Goal: Information Seeking & Learning: Learn about a topic

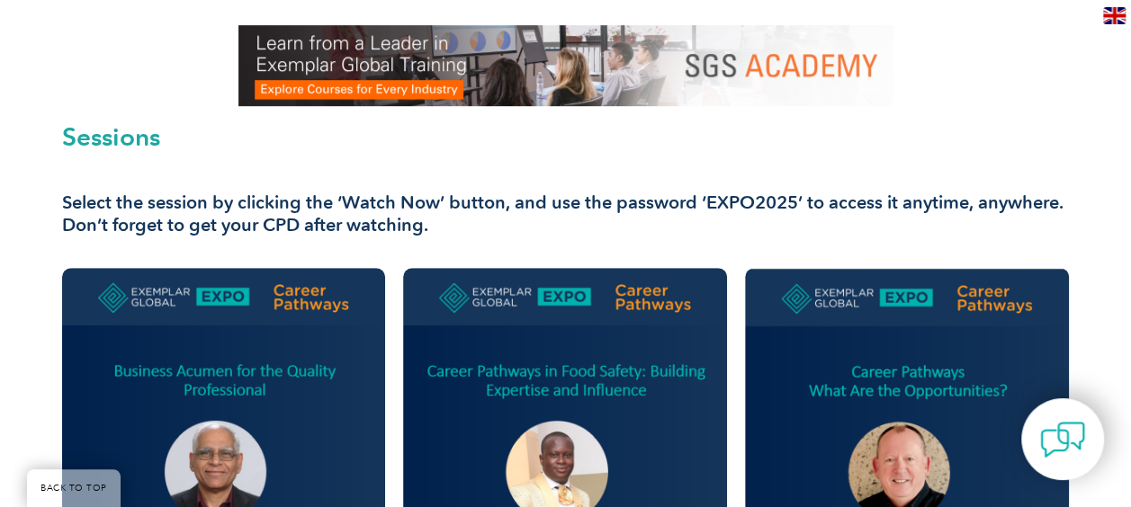
scroll to position [887, 0]
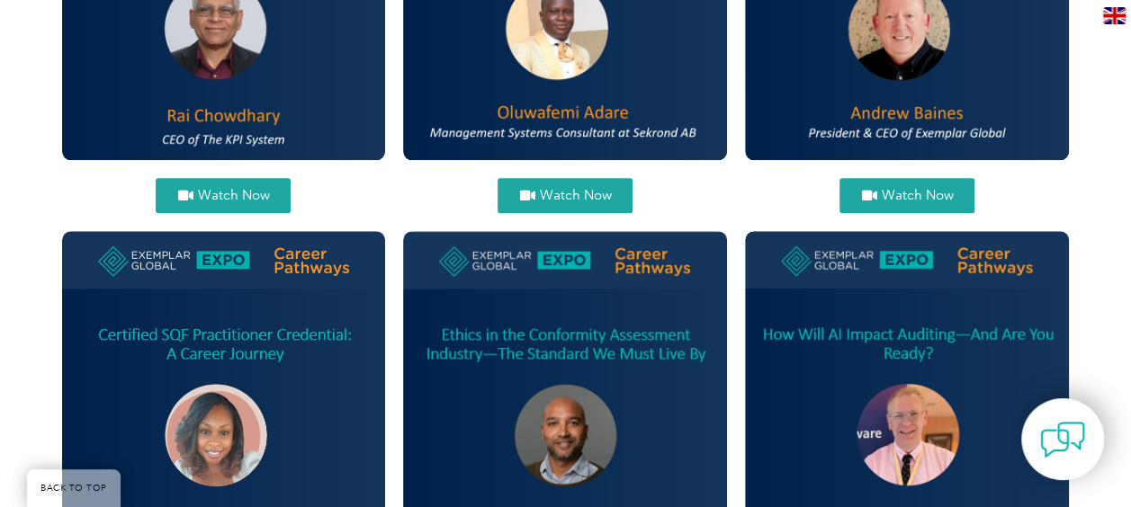
click at [909, 193] on span "Watch Now" at bounding box center [917, 195] width 72 height 13
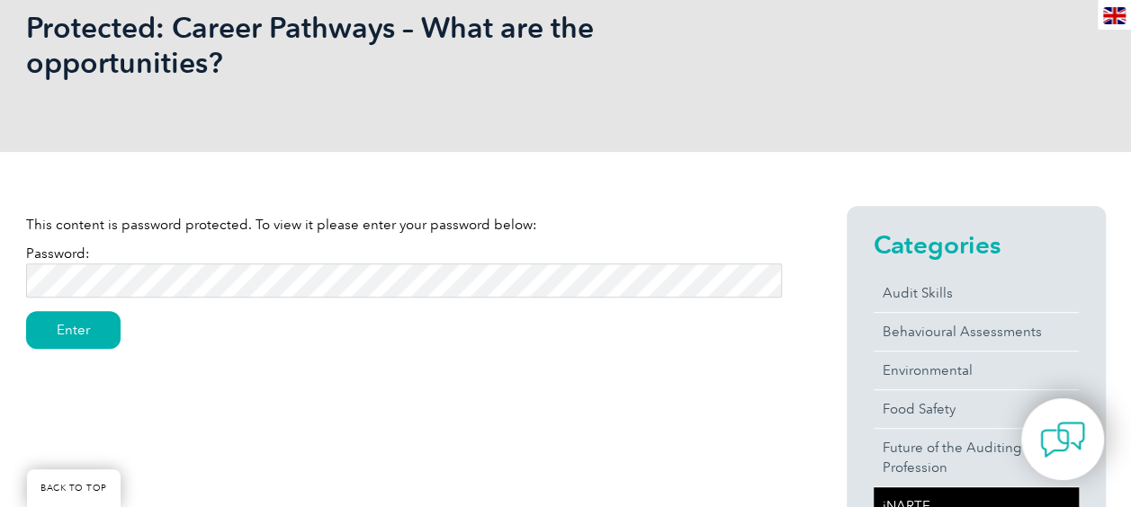
scroll to position [288, 0]
click at [88, 319] on input "Enter" at bounding box center [73, 329] width 94 height 38
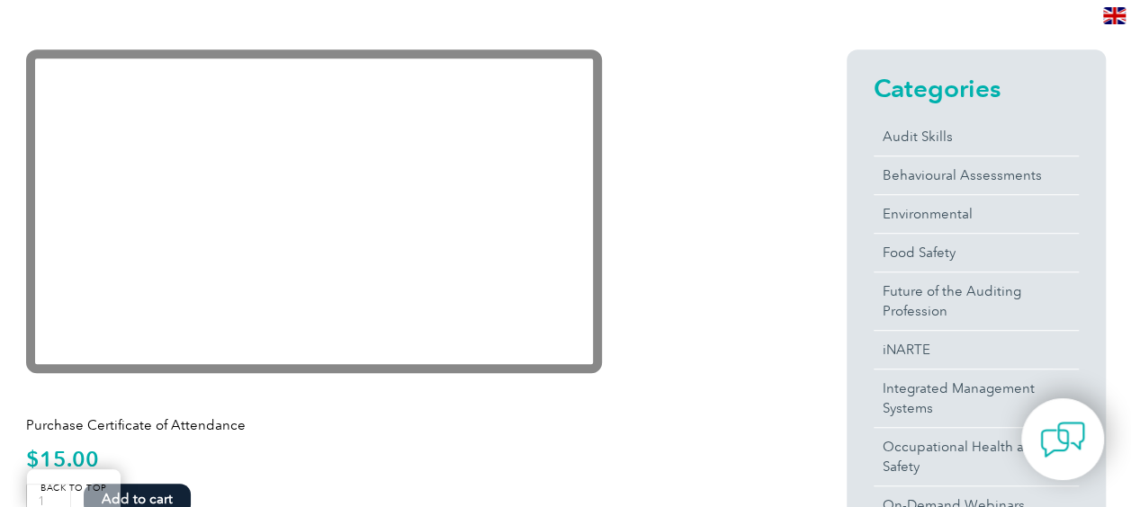
scroll to position [421, 0]
